Goal: Task Accomplishment & Management: Complete application form

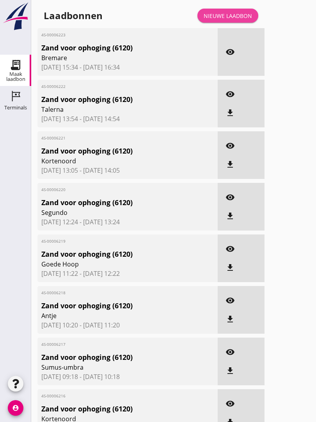
click at [237, 20] on div "Nieuwe laadbon" at bounding box center [228, 16] width 48 height 8
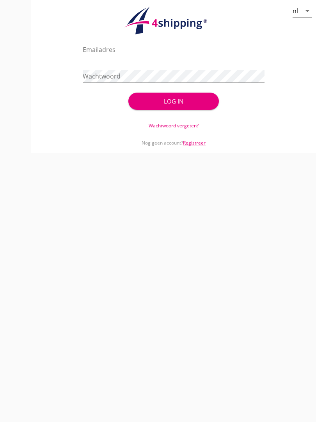
click at [112, 52] on input "Emailadres" at bounding box center [173, 49] width 181 height 12
type input "[EMAIL_ADDRESS][DOMAIN_NAME]"
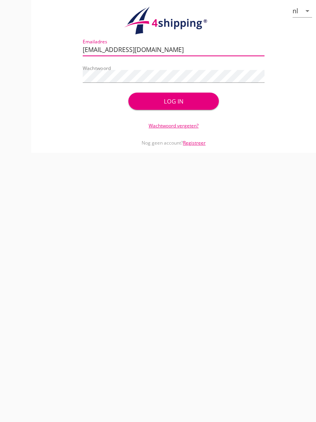
click at [173, 104] on button "Log in" at bounding box center [173, 101] width 91 height 17
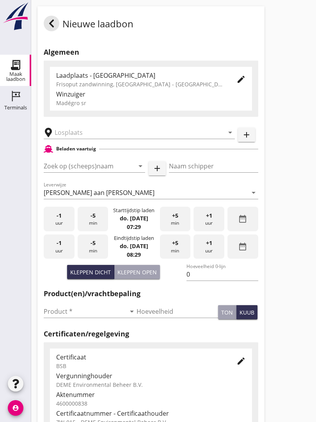
click at [81, 138] on input "text" at bounding box center [134, 132] width 158 height 12
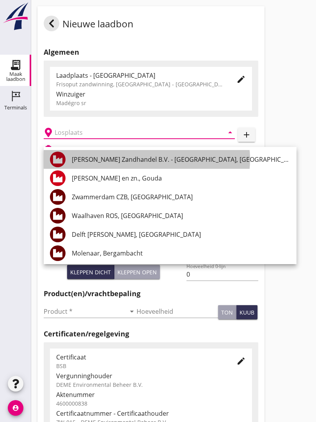
click at [160, 155] on div "[PERSON_NAME] Zandhandel B.V. - [GEOGRAPHIC_DATA], [GEOGRAPHIC_DATA]" at bounding box center [181, 159] width 219 height 9
type input "[PERSON_NAME] Zandhandel B.V. - [GEOGRAPHIC_DATA], [GEOGRAPHIC_DATA]"
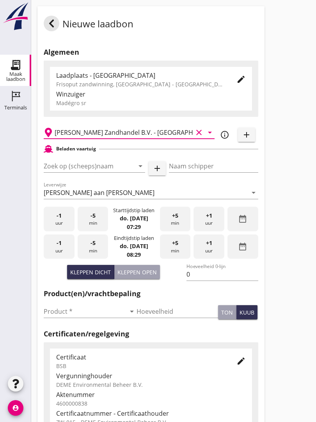
click at [91, 172] on input "Zoek op (scheeps)naam" at bounding box center [84, 166] width 80 height 12
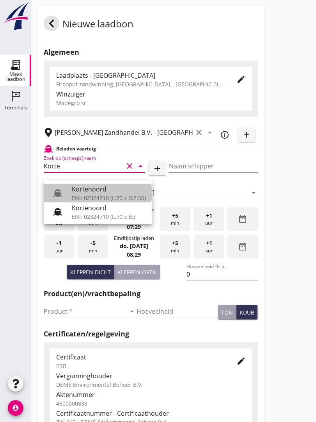
click at [98, 185] on div "Kortenoord" at bounding box center [109, 188] width 74 height 9
type input "Kortenoord"
type input "[PERSON_NAME]"
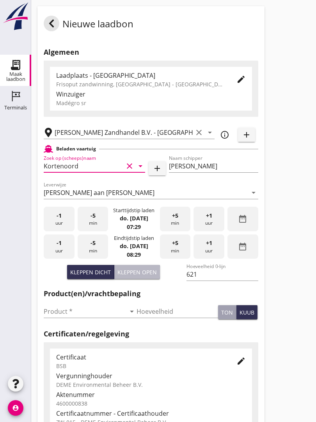
click at [141, 276] on div "Kleppen open" at bounding box center [136, 272] width 39 height 8
type input "518"
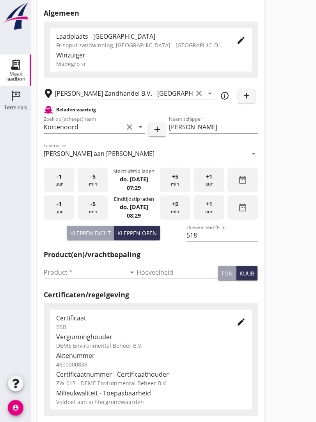
click at [53, 276] on input "Product *" at bounding box center [85, 272] width 82 height 12
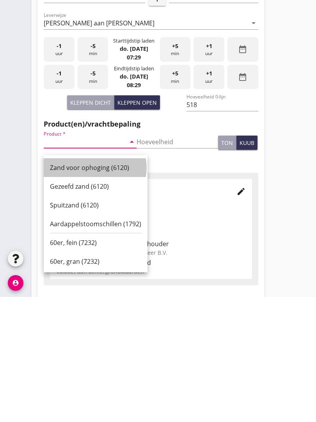
click at [85, 288] on div "Zand voor ophoging (6120)" at bounding box center [95, 292] width 91 height 9
type input "Zand voor ophoging (6120)"
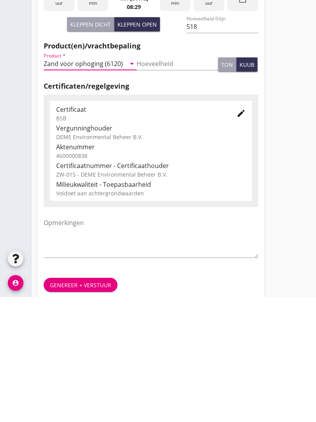
scroll to position [136, 0]
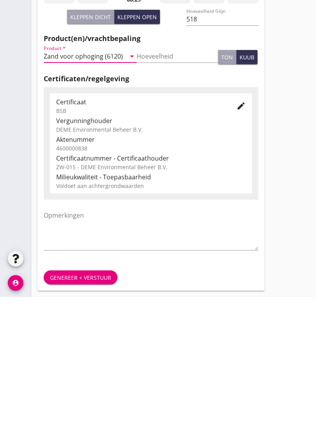
click at [73, 398] on div "Genereer + verstuur" at bounding box center [80, 402] width 61 height 8
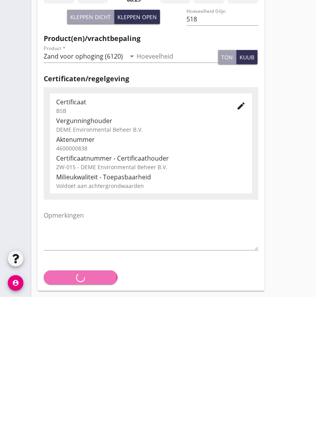
scroll to position [137, 0]
